Goal: Information Seeking & Learning: Check status

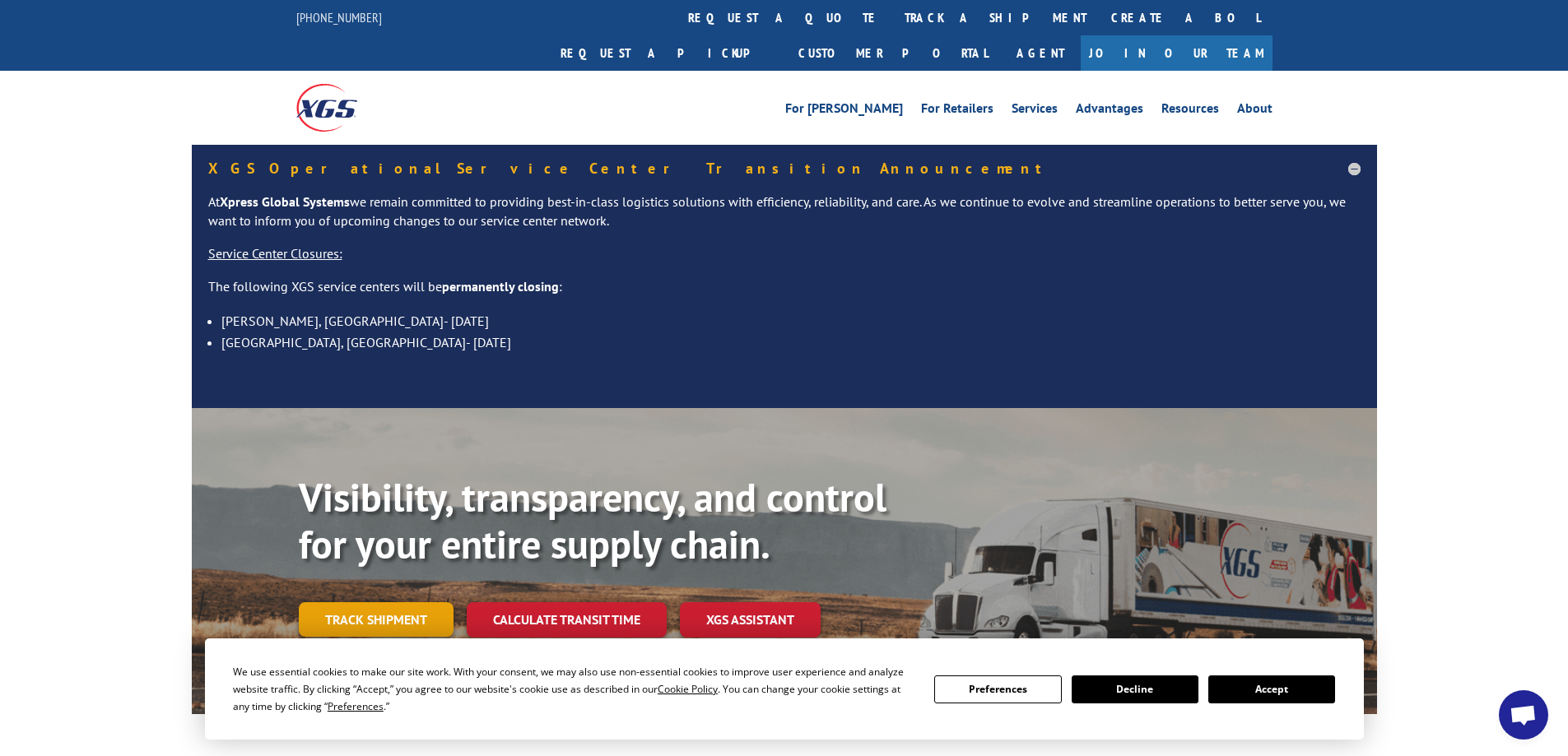
click at [387, 602] on link "Track shipment" at bounding box center [375, 620] width 155 height 35
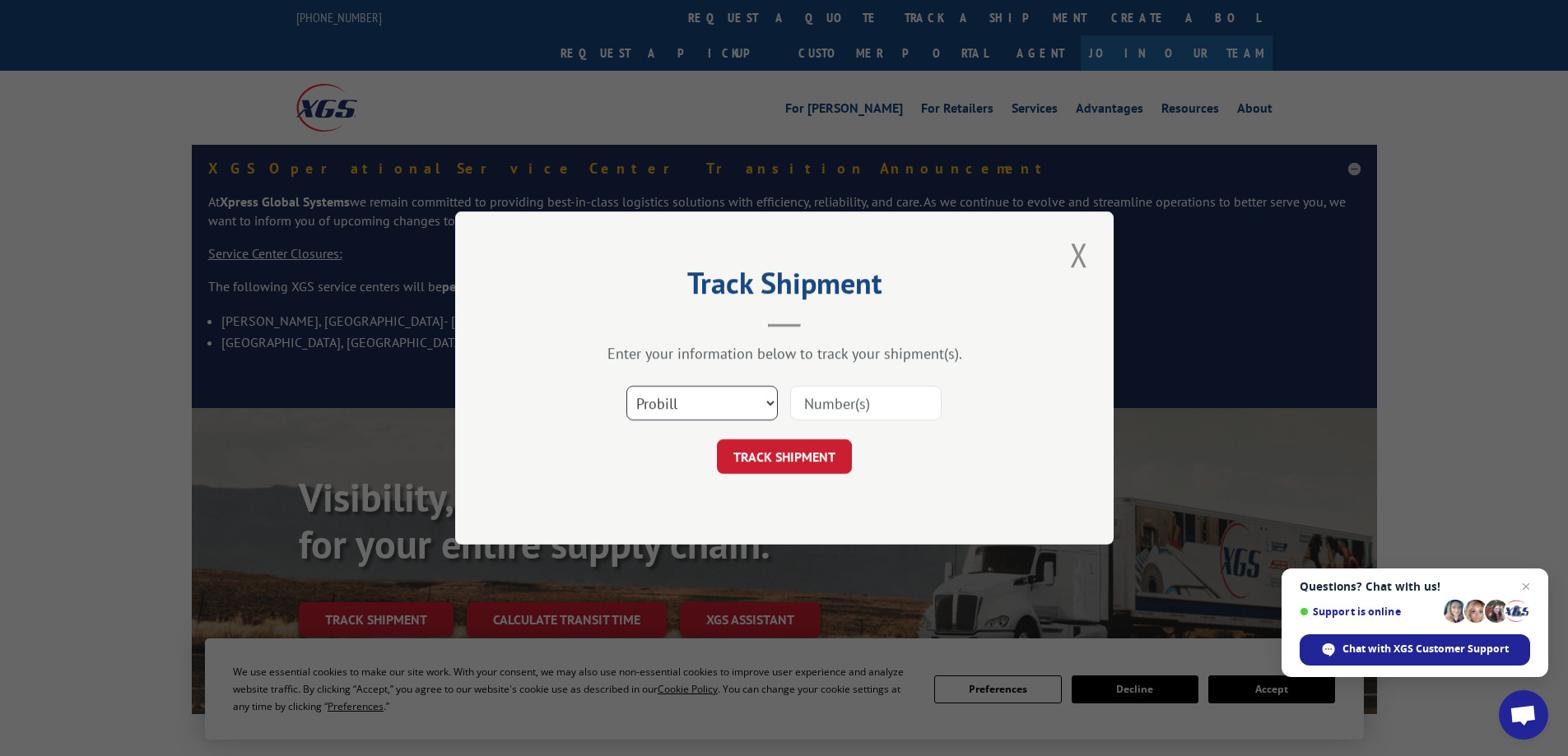
click at [742, 400] on select "Select category... Probill BOL PO" at bounding box center [701, 404] width 151 height 35
select select "bol"
click at [626, 386] on select "Select category... Probill BOL PO" at bounding box center [701, 404] width 151 height 35
click at [812, 404] on input at bounding box center [865, 404] width 151 height 35
type input "421475"
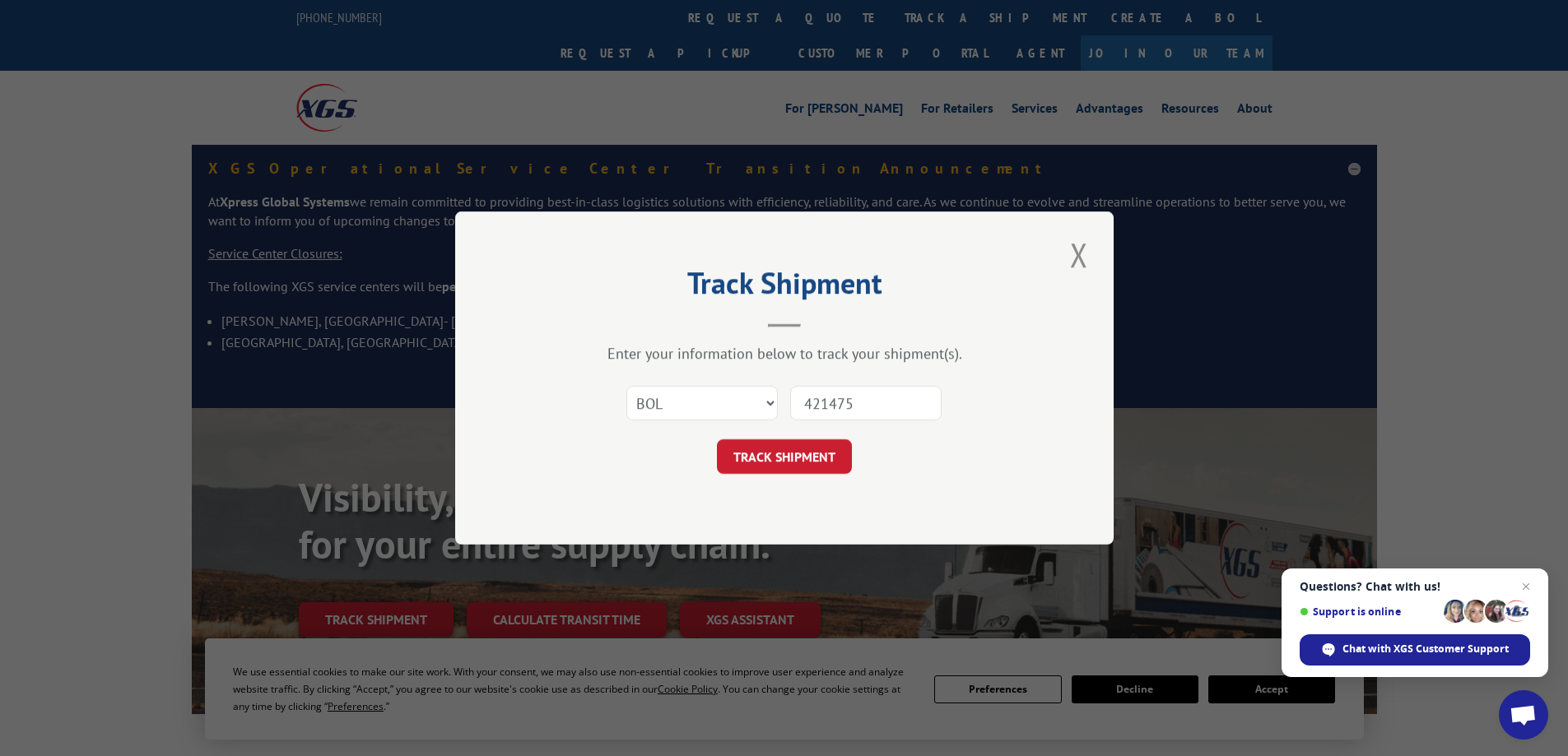
click button "TRACK SHIPMENT" at bounding box center [784, 457] width 135 height 35
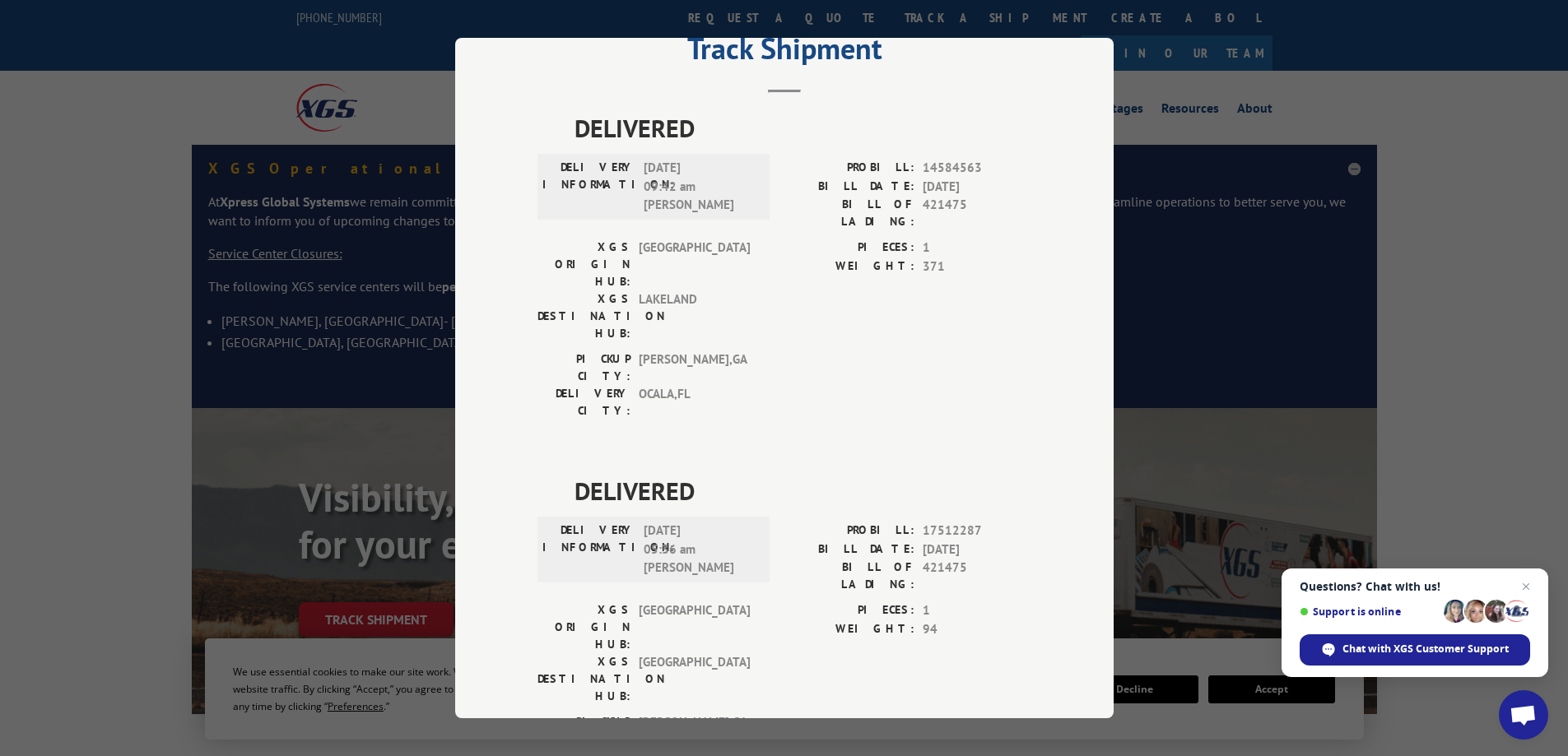
scroll to position [247, 0]
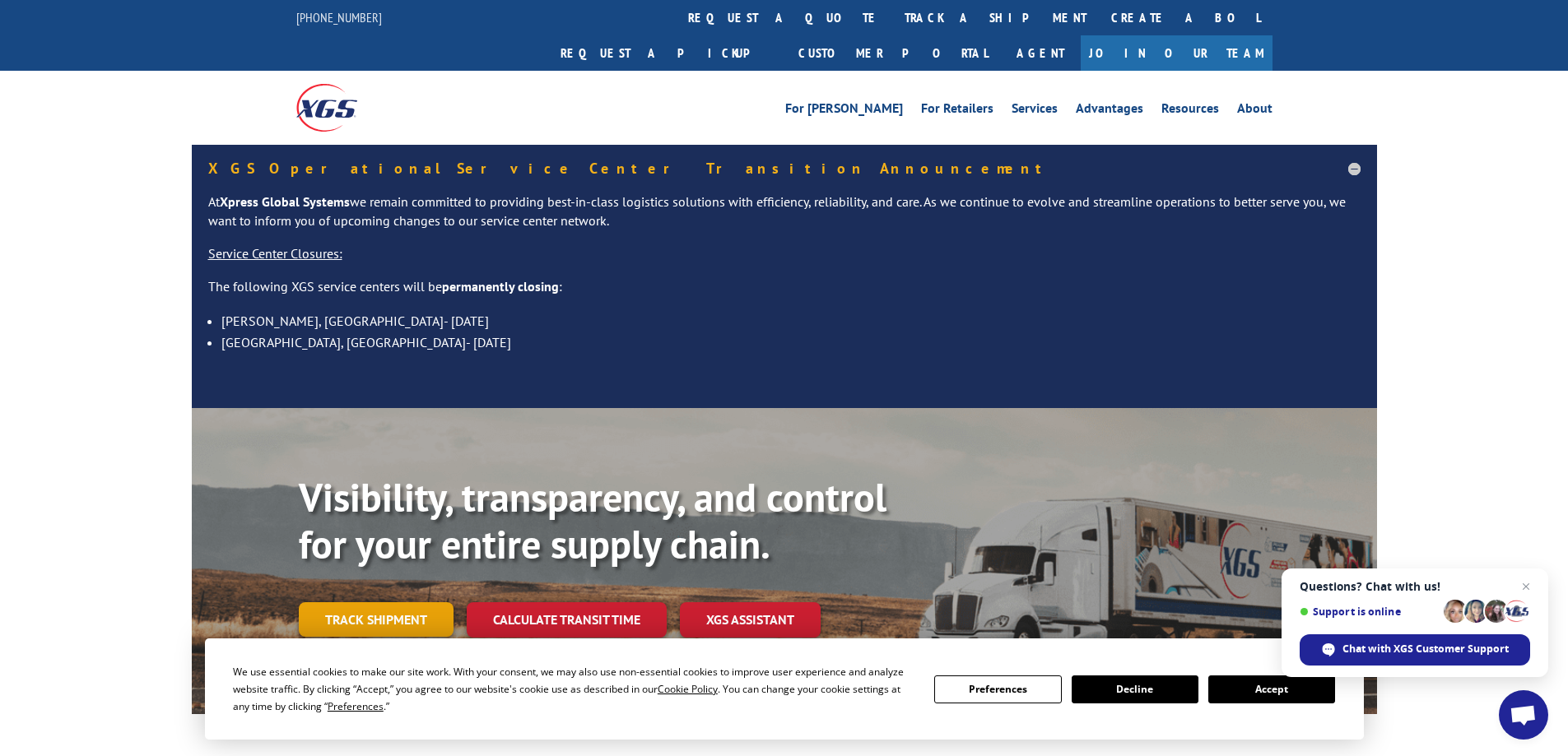
click at [399, 602] on link "Track shipment" at bounding box center [375, 620] width 155 height 35
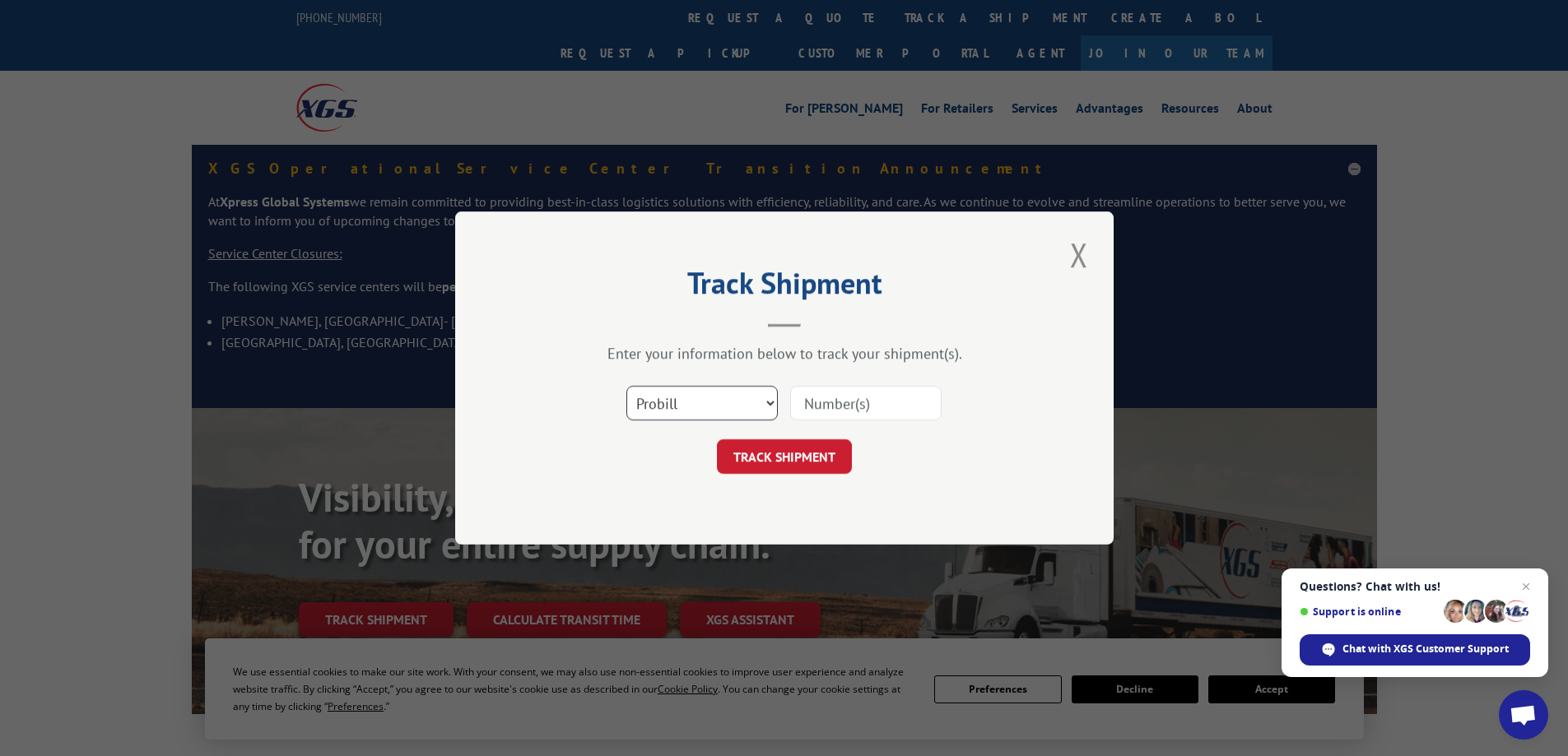
click at [748, 405] on select "Select category... Probill BOL PO" at bounding box center [701, 404] width 151 height 35
select select "bol"
click at [626, 386] on select "Select category... Probill BOL PO" at bounding box center [701, 404] width 151 height 35
click at [816, 405] on input at bounding box center [865, 404] width 151 height 35
type input "425123"
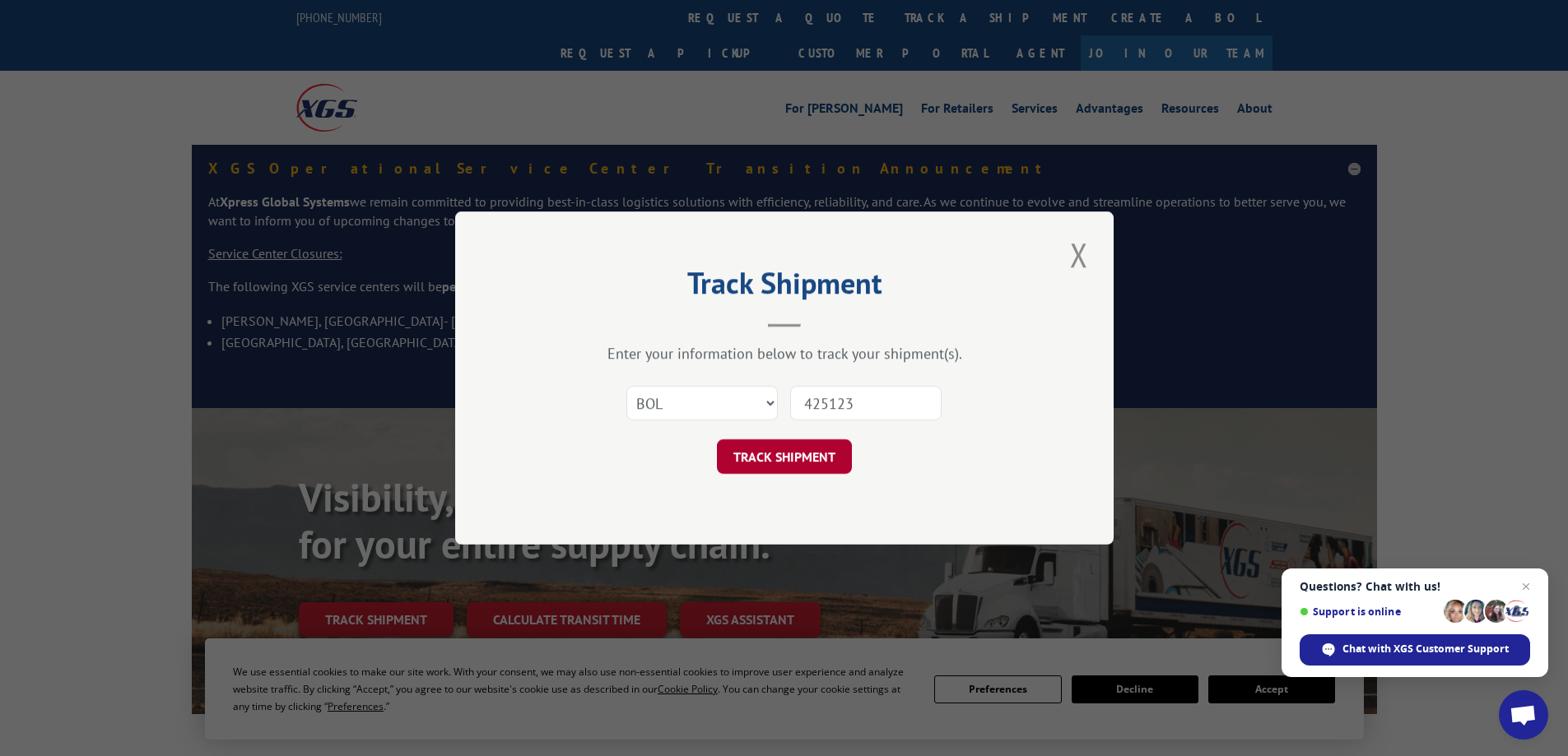
click at [771, 446] on button "TRACK SHIPMENT" at bounding box center [784, 457] width 135 height 35
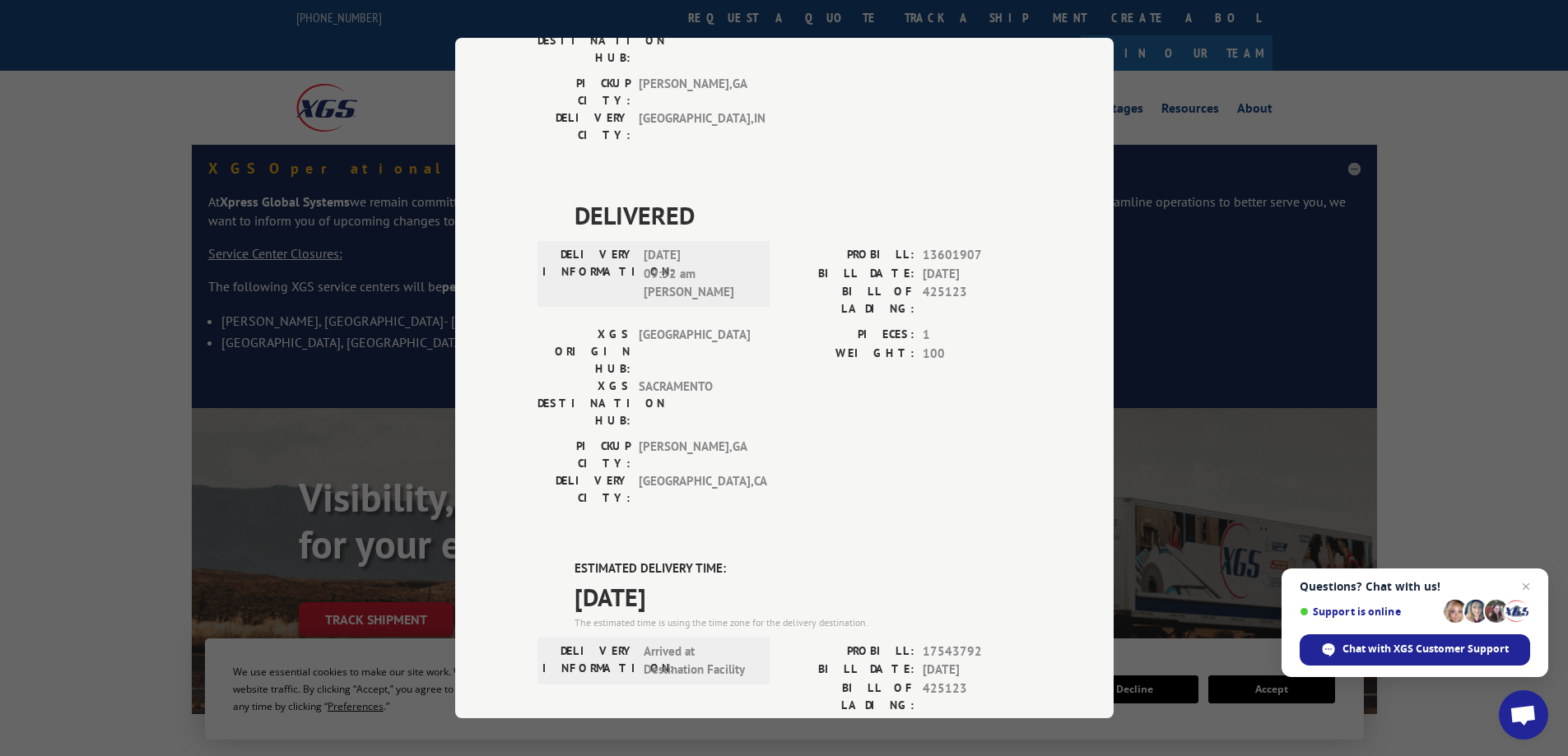
scroll to position [1263, 0]
